Goal: Information Seeking & Learning: Learn about a topic

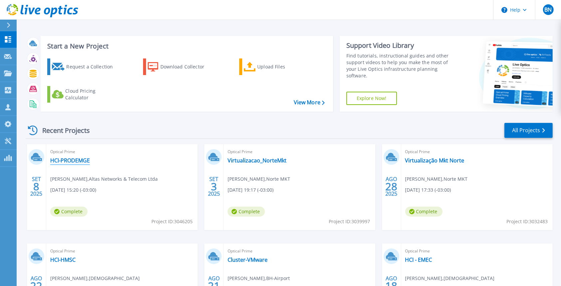
click at [80, 160] on link "HCI-PRODEMGE" at bounding box center [70, 160] width 40 height 7
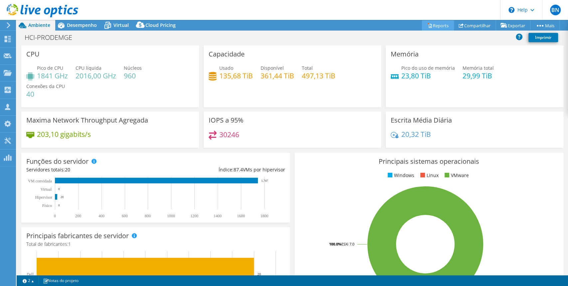
click at [436, 24] on link "Reports" at bounding box center [438, 25] width 32 height 10
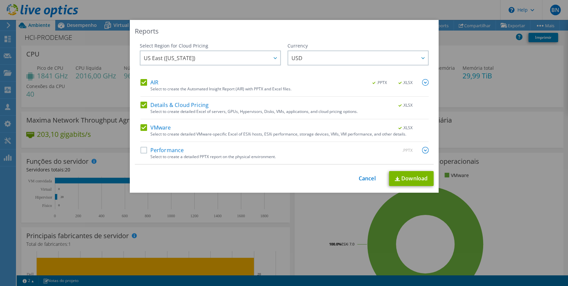
click at [141, 102] on label "Details & Cloud Pricing" at bounding box center [174, 105] width 68 height 7
click at [0, 0] on input "Details & Cloud Pricing" at bounding box center [0, 0] width 0 height 0
click at [140, 83] on label "AIR" at bounding box center [149, 82] width 18 height 7
click at [0, 0] on input "AIR" at bounding box center [0, 0] width 0 height 0
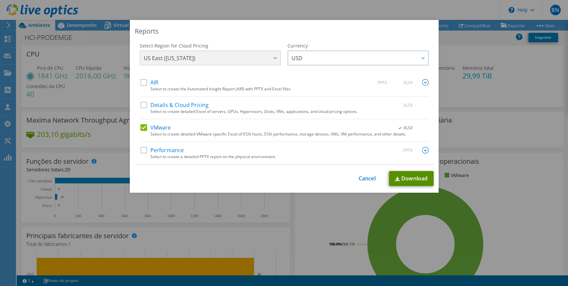
click at [396, 178] on link "Download" at bounding box center [411, 178] width 45 height 15
click at [71, 153] on div "Reports Select Region for Cloud Pricing Asia Pacific (Hong Kong) Asia Pacific (…" at bounding box center [284, 143] width 568 height 246
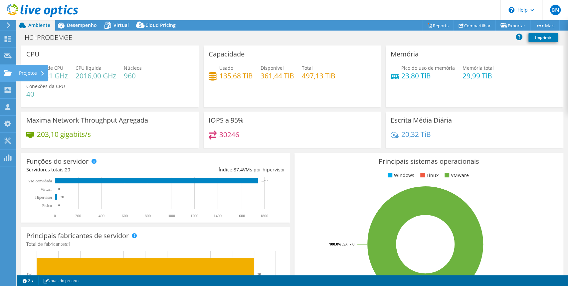
click at [7, 74] on use at bounding box center [8, 73] width 8 height 6
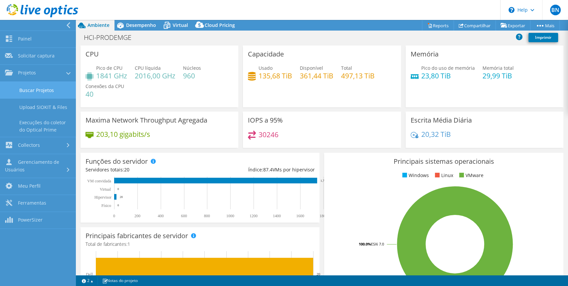
click at [38, 90] on link "Buscar Projetos" at bounding box center [38, 90] width 76 height 17
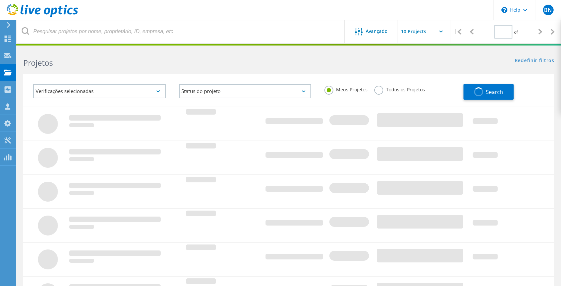
type input "1"
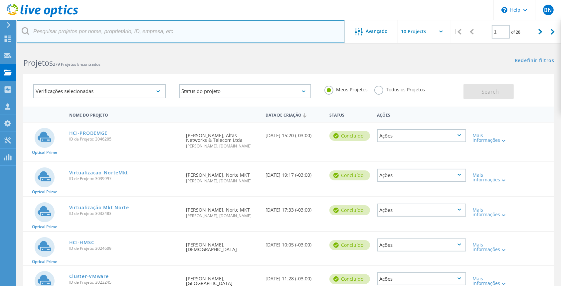
click at [101, 35] on input "text" at bounding box center [181, 31] width 328 height 23
type input "bruno"
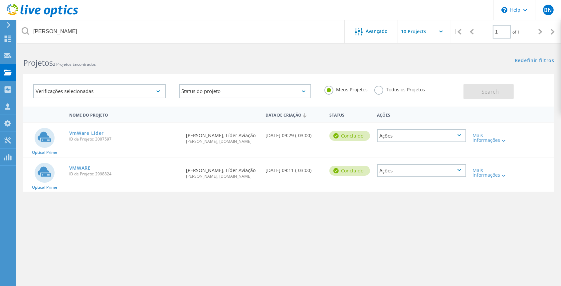
click at [216, 137] on div "Solicitado por BRUNO SOLAR, Líder Aviação Breno Nunes, itone.com.br" at bounding box center [222, 137] width 79 height 28
click at [82, 128] on div "VmWare Lider ID de Projeto: 3007597" at bounding box center [124, 135] width 117 height 25
click at [81, 131] on link "VmWare Lider" at bounding box center [86, 133] width 35 height 5
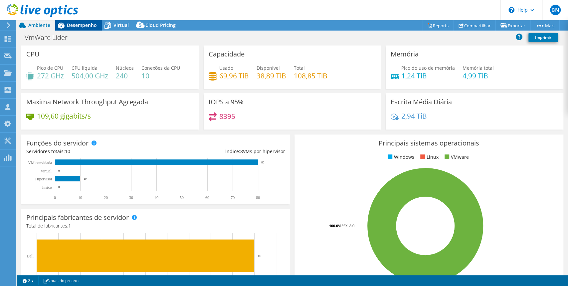
click at [86, 27] on span "Desempenho" at bounding box center [82, 25] width 30 height 6
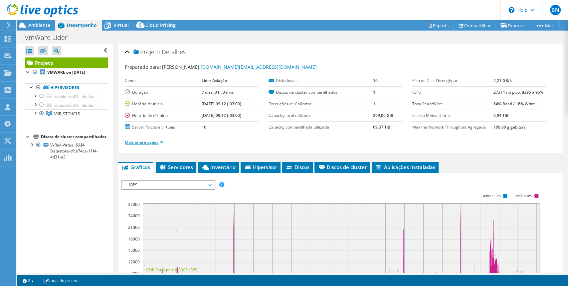
click at [161, 143] on link "Mais informações" at bounding box center [144, 143] width 39 height 6
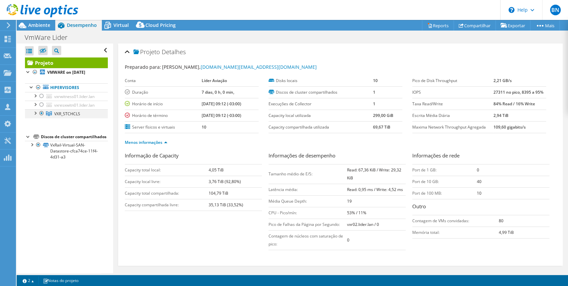
click at [36, 114] on div at bounding box center [35, 112] width 7 height 7
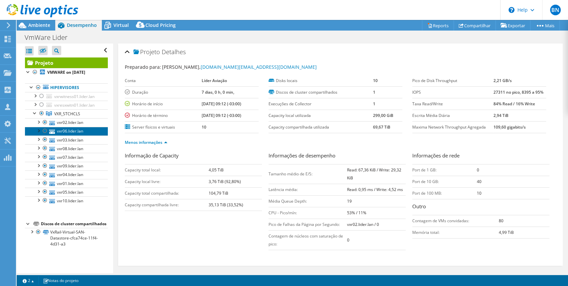
click at [67, 128] on link "vxr06.lider.lan" at bounding box center [66, 131] width 83 height 9
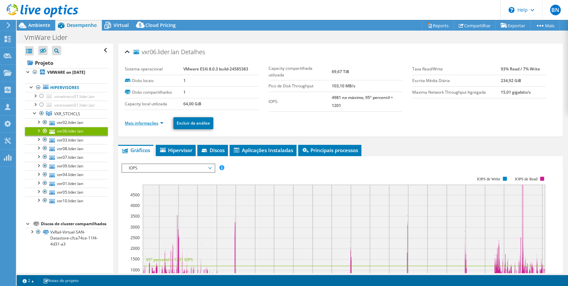
click at [162, 122] on link "Mais informações" at bounding box center [144, 123] width 39 height 6
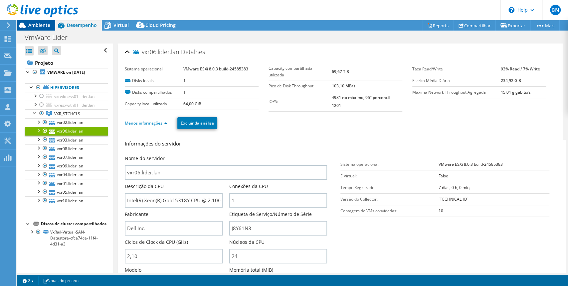
click at [33, 26] on span "Ambiente" at bounding box center [39, 25] width 22 height 6
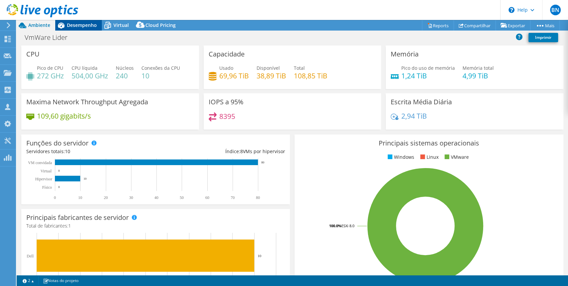
click at [72, 24] on span "Desempenho" at bounding box center [82, 25] width 30 height 6
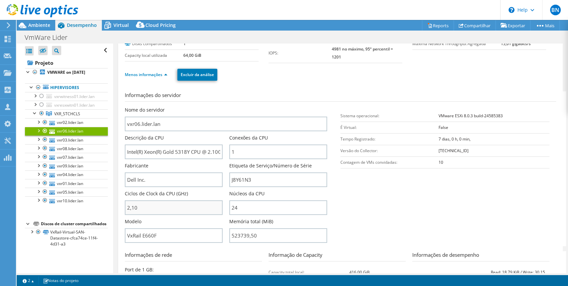
scroll to position [88, 0]
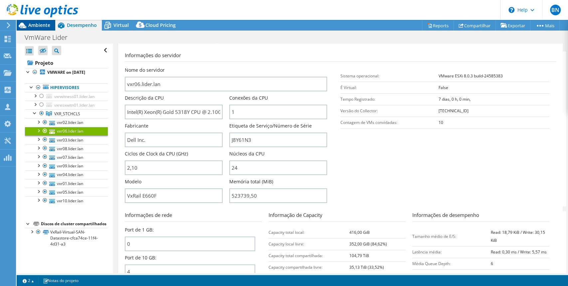
click at [35, 27] on span "Ambiente" at bounding box center [39, 25] width 22 height 6
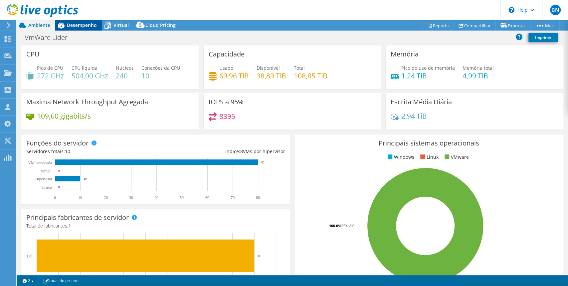
click at [76, 24] on span "Desempenho" at bounding box center [82, 25] width 30 height 6
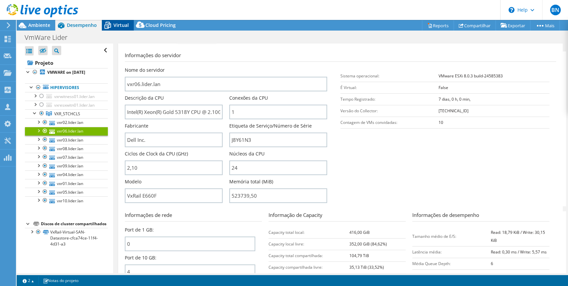
click at [122, 24] on span "Virtual" at bounding box center [120, 25] width 15 height 6
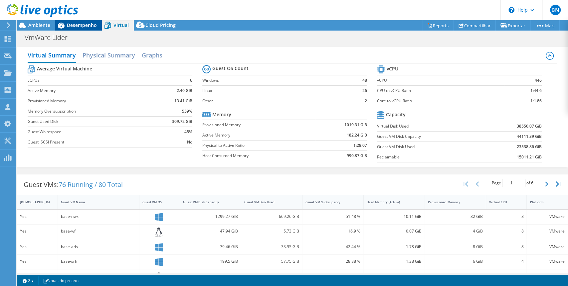
click at [66, 25] on icon at bounding box center [61, 26] width 12 height 12
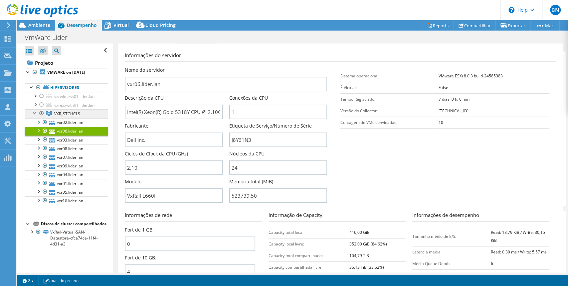
click at [68, 114] on span "VXR_STCHCLS" at bounding box center [67, 114] width 26 height 6
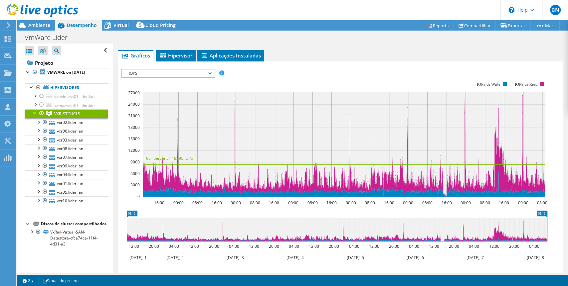
scroll to position [0, 0]
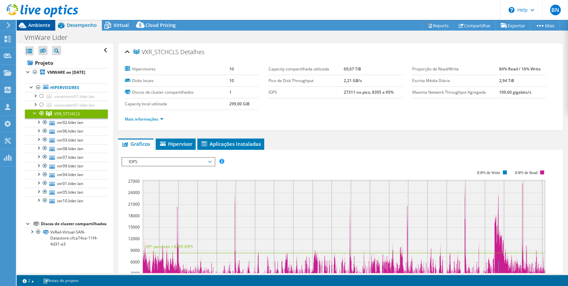
click at [42, 23] on span "Ambiente" at bounding box center [39, 25] width 22 height 6
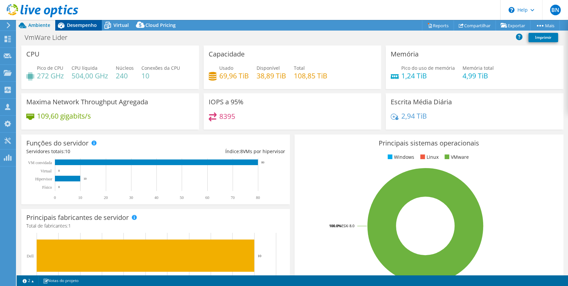
click at [81, 23] on span "Desempenho" at bounding box center [82, 25] width 30 height 6
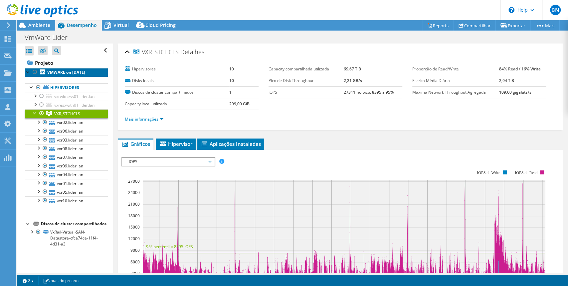
click at [61, 72] on b "VMWARE on 8/8/2025" at bounding box center [66, 72] width 38 height 6
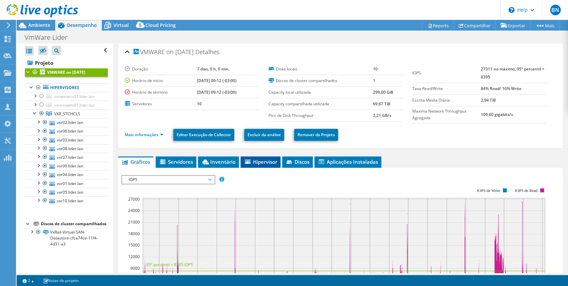
click at [267, 163] on span "Hipervisor" at bounding box center [260, 162] width 33 height 7
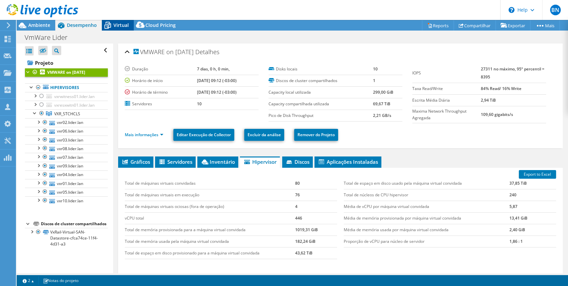
click at [123, 23] on span "Virtual" at bounding box center [120, 25] width 15 height 6
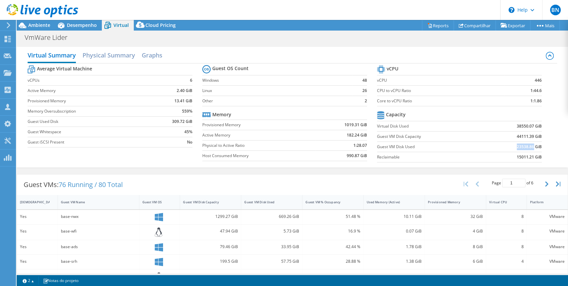
drag, startPoint x: 512, startPoint y: 146, endPoint x: 527, endPoint y: 148, distance: 14.7
click at [527, 148] on b "23538.86 GiB" at bounding box center [528, 147] width 25 height 7
copy b "23538.86"
click at [31, 34] on h1 "VmWare Lider" at bounding box center [50, 37] width 56 height 7
click at [35, 21] on div at bounding box center [39, 11] width 78 height 22
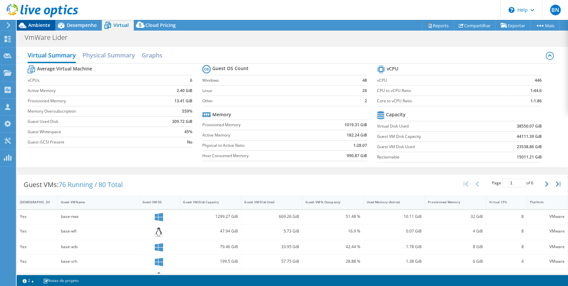
click at [35, 25] on span "Ambiente" at bounding box center [39, 25] width 22 height 6
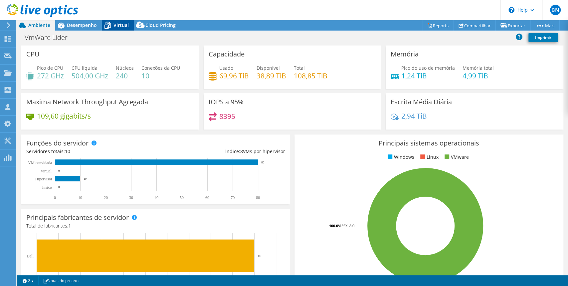
click at [115, 25] on span "Virtual" at bounding box center [120, 25] width 15 height 6
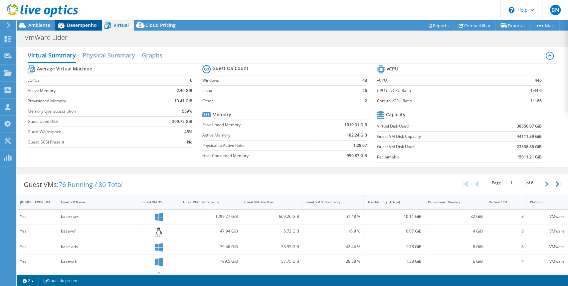
click at [76, 24] on span "Desempenho" at bounding box center [82, 25] width 30 height 6
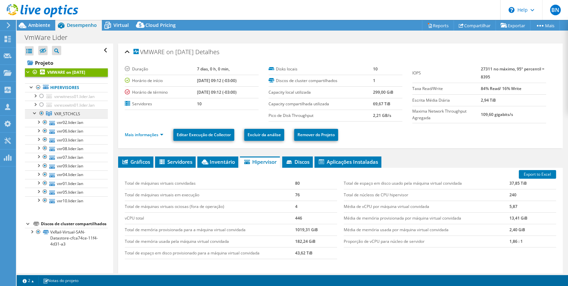
click at [59, 117] on link "VXR_STCHCLS" at bounding box center [66, 113] width 83 height 9
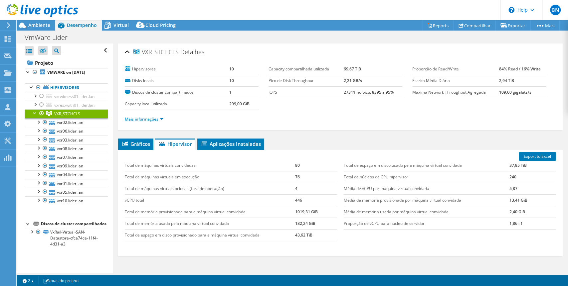
click at [160, 117] on link "Mais informações" at bounding box center [144, 119] width 39 height 6
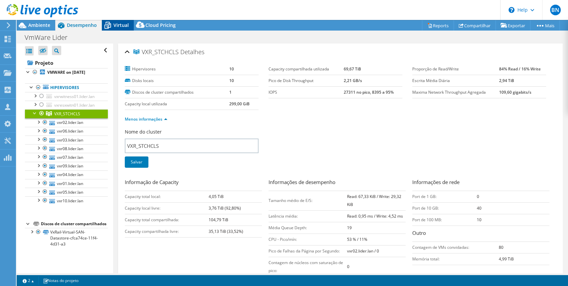
click at [116, 25] on span "Virtual" at bounding box center [120, 25] width 15 height 6
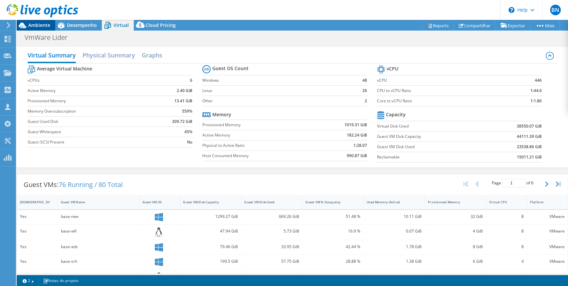
click at [37, 25] on span "Ambiente" at bounding box center [39, 25] width 22 height 6
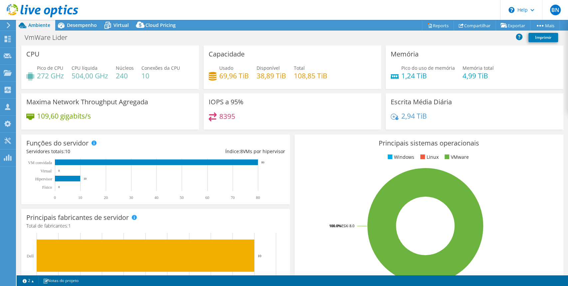
click at [88, 18] on header "BN Membro da equipe Breno Nunes breno.nunes@itone.com.br itone.com.br My Profil…" at bounding box center [284, 10] width 568 height 20
click at [88, 26] on span "Desempenho" at bounding box center [82, 25] width 30 height 6
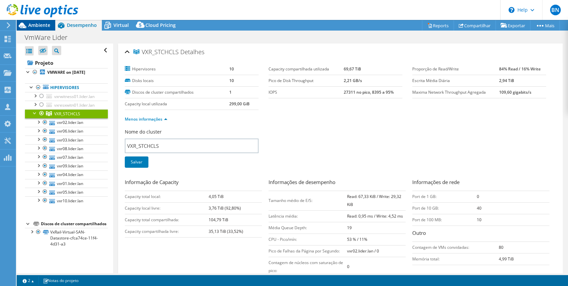
click at [34, 25] on span "Ambiente" at bounding box center [39, 25] width 22 height 6
